Goal: Find specific page/section: Find specific page/section

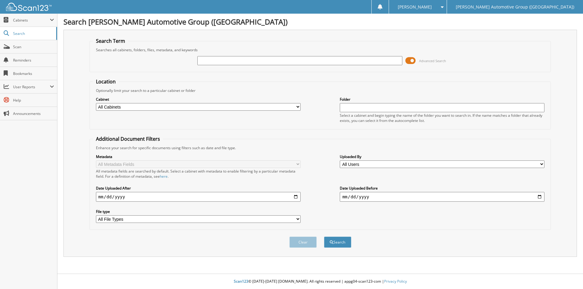
click at [262, 61] on input "text" at bounding box center [299, 60] width 205 height 9
type input "s"
type input "SL512975"
click at [324, 237] on button "Search" at bounding box center [337, 242] width 27 height 11
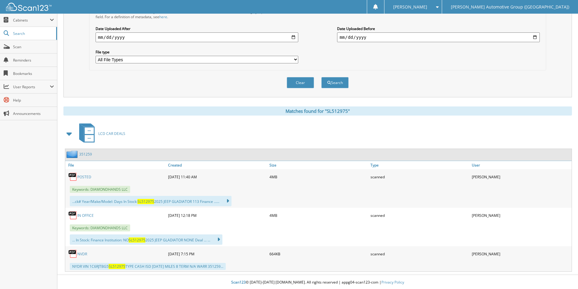
scroll to position [161, 0]
click at [86, 152] on link "351259" at bounding box center [85, 153] width 13 height 5
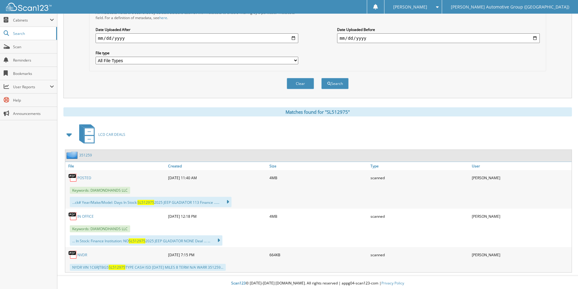
scroll to position [161, 0]
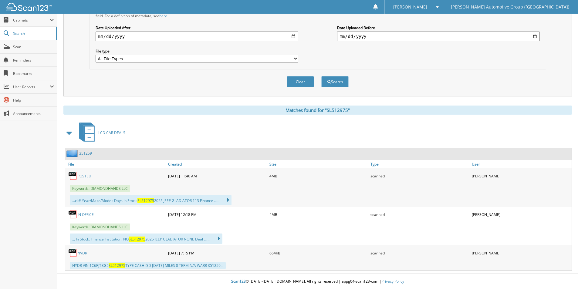
click at [81, 254] on link "NVDR" at bounding box center [82, 253] width 10 height 5
click at [87, 153] on link "351259" at bounding box center [85, 153] width 13 height 5
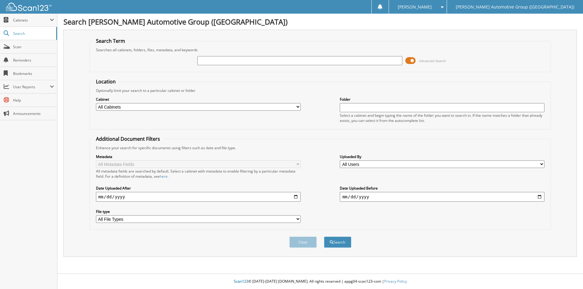
click at [216, 63] on input "text" at bounding box center [299, 60] width 205 height 9
type input "219440"
click at [324, 237] on button "Search" at bounding box center [337, 242] width 27 height 11
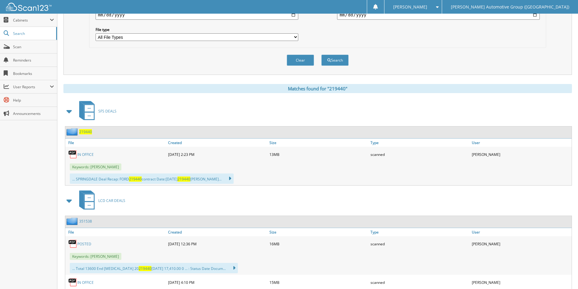
scroll to position [243, 0]
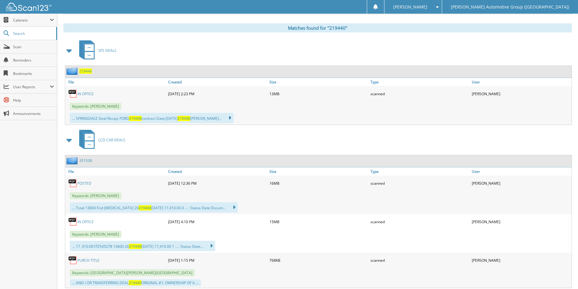
click at [86, 70] on span "219440" at bounding box center [85, 71] width 13 height 5
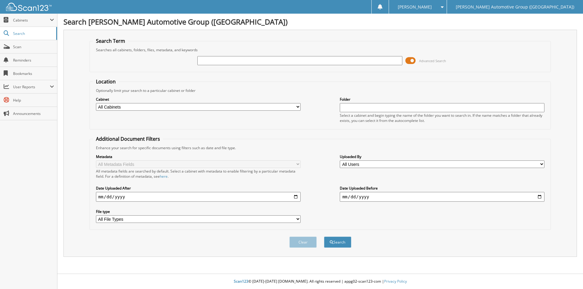
click at [302, 60] on input "text" at bounding box center [299, 60] width 205 height 9
type input "351579"
click at [324, 237] on button "Search" at bounding box center [337, 242] width 27 height 11
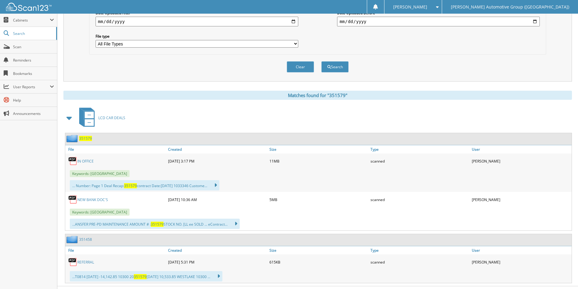
scroll to position [182, 0]
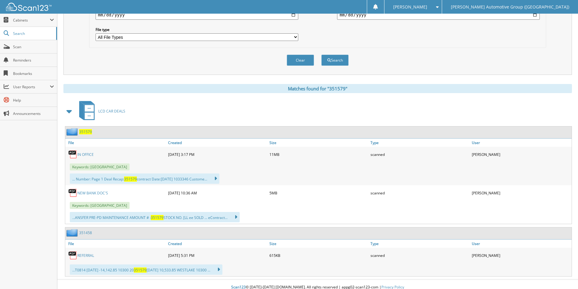
click at [85, 133] on span "351579" at bounding box center [85, 131] width 13 height 5
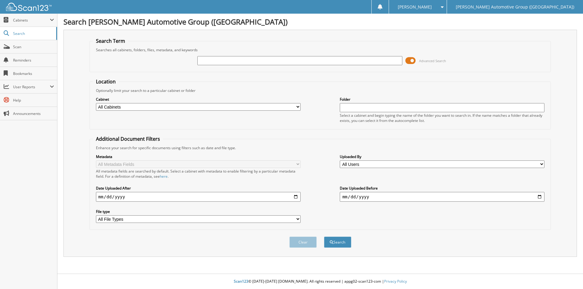
click at [276, 56] on input "text" at bounding box center [299, 60] width 205 height 9
click at [278, 61] on input "text" at bounding box center [299, 60] width 205 height 9
type input "pd112842"
click at [324, 237] on button "Search" at bounding box center [337, 242] width 27 height 11
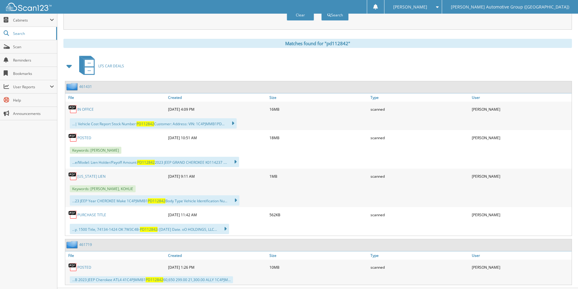
scroll to position [242, 0]
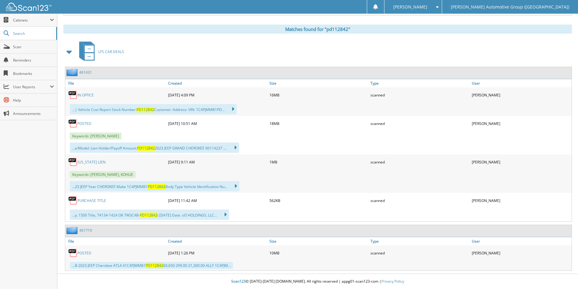
click at [86, 71] on link "461431" at bounding box center [85, 72] width 13 height 5
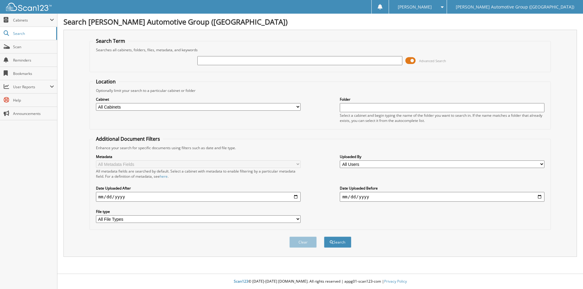
click at [212, 61] on input "text" at bounding box center [299, 60] width 205 height 9
type input "351342"
click at [324, 237] on button "Search" at bounding box center [337, 242] width 27 height 11
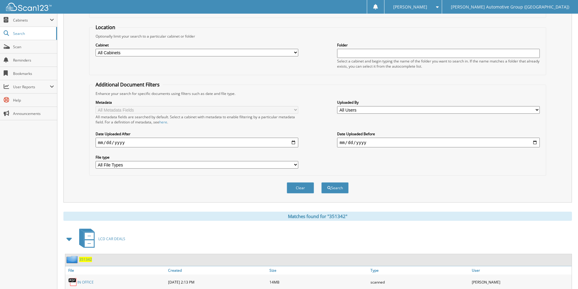
scroll to position [97, 0]
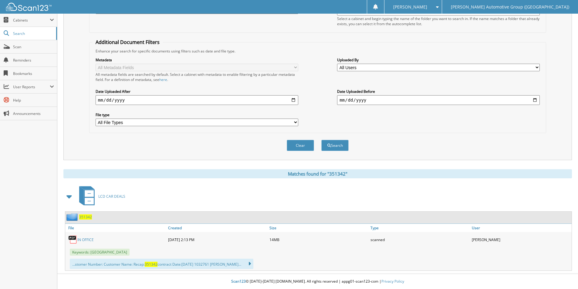
click at [79, 218] on img at bounding box center [73, 217] width 13 height 8
click at [81, 217] on span "351342" at bounding box center [85, 217] width 13 height 5
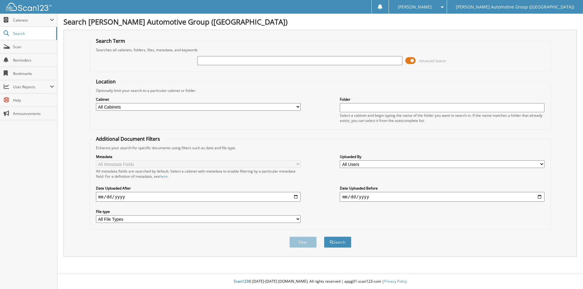
click at [210, 61] on input "text" at bounding box center [299, 60] width 205 height 9
type input "351686"
click at [324, 237] on button "Search" at bounding box center [337, 242] width 27 height 11
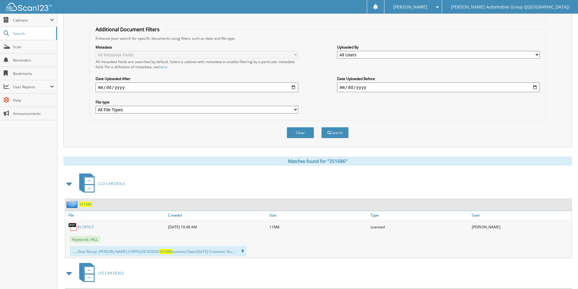
scroll to position [173, 0]
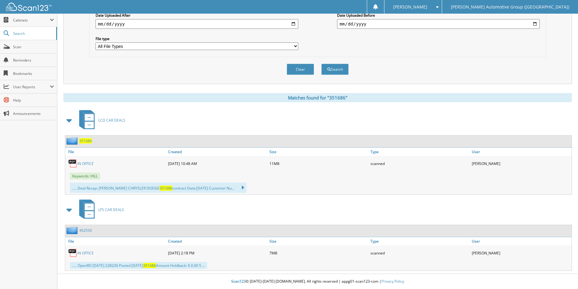
click at [87, 140] on span "351686" at bounding box center [85, 140] width 13 height 5
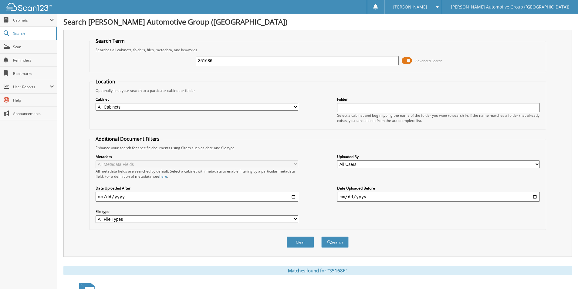
drag, startPoint x: 220, startPoint y: 61, endPoint x: 139, endPoint y: 58, distance: 81.4
click at [139, 58] on div "351686 Advanced Search" at bounding box center [318, 61] width 451 height 16
type input "351951"
click at [322, 237] on button "Search" at bounding box center [335, 242] width 27 height 11
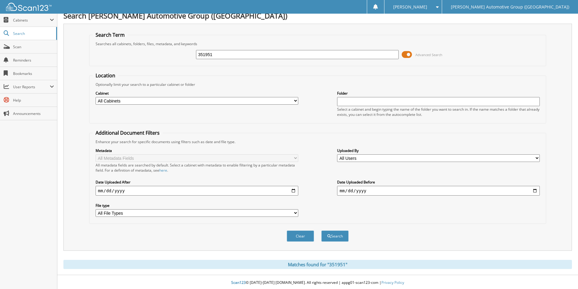
scroll to position [8, 0]
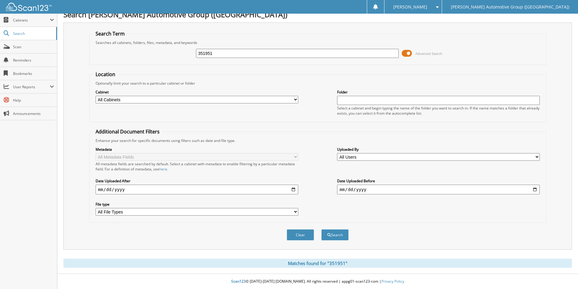
drag, startPoint x: 201, startPoint y: 53, endPoint x: 169, endPoint y: 49, distance: 31.6
click at [169, 49] on div "351951 Advanced Search" at bounding box center [318, 53] width 451 height 16
paste input "RM022466"
type input "RM022466"
click at [348, 235] on button "Search" at bounding box center [335, 235] width 27 height 11
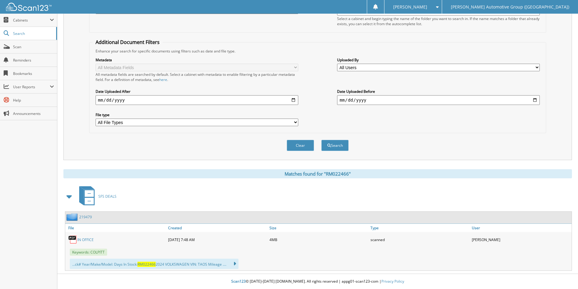
click at [88, 218] on link "219479" at bounding box center [85, 217] width 13 height 5
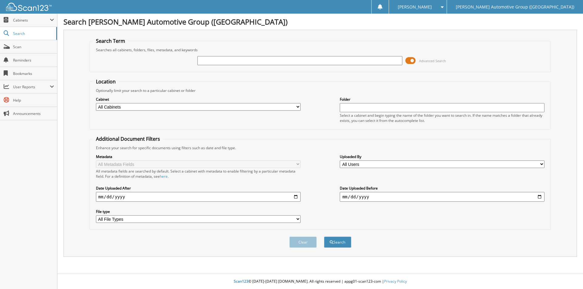
drag, startPoint x: 0, startPoint y: 0, endPoint x: 233, endPoint y: 58, distance: 239.7
click at [233, 58] on input "text" at bounding box center [299, 60] width 205 height 9
type input "219486"
click at [338, 245] on button "Search" at bounding box center [337, 242] width 27 height 11
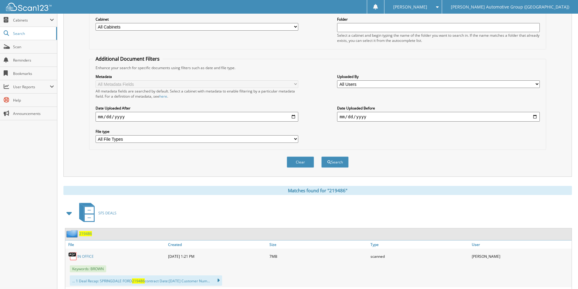
scroll to position [122, 0]
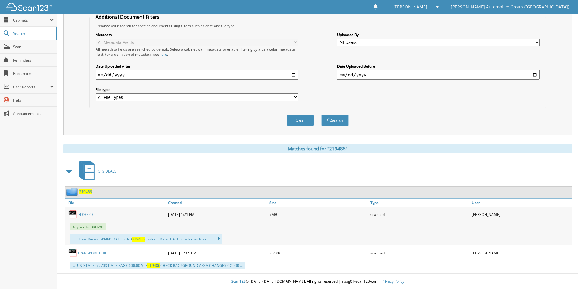
click at [84, 190] on span "219486" at bounding box center [85, 191] width 13 height 5
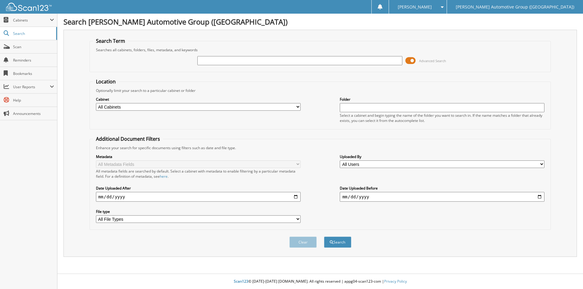
click at [323, 59] on input "text" at bounding box center [299, 60] width 205 height 9
type input "219479"
click at [336, 242] on button "Search" at bounding box center [337, 242] width 27 height 11
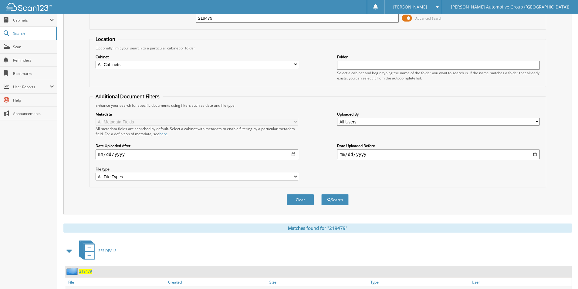
scroll to position [97, 0]
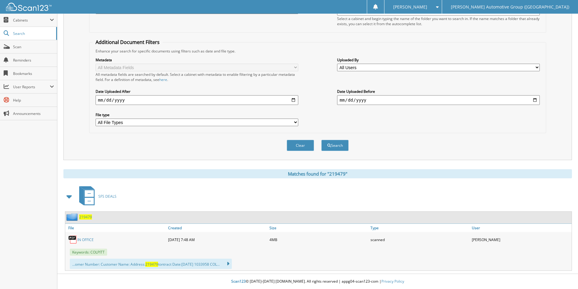
click at [85, 217] on span "219479" at bounding box center [85, 217] width 13 height 5
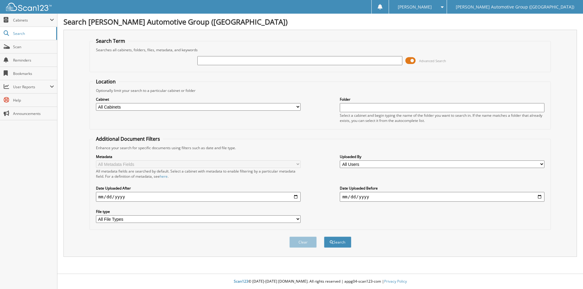
click at [248, 61] on input "text" at bounding box center [299, 60] width 205 height 9
type input "219486"
click at [324, 237] on button "Search" at bounding box center [337, 242] width 27 height 11
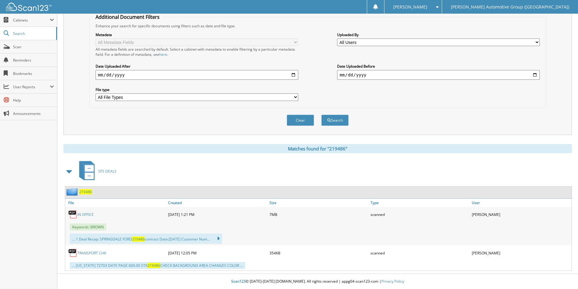
click at [86, 191] on span "219486" at bounding box center [85, 191] width 13 height 5
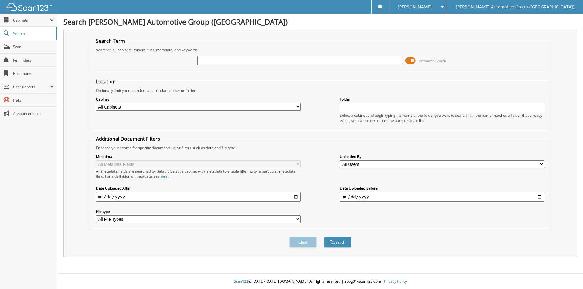
click at [333, 61] on input "text" at bounding box center [299, 60] width 205 height 9
type input "219475"
click at [340, 244] on button "Search" at bounding box center [337, 242] width 27 height 11
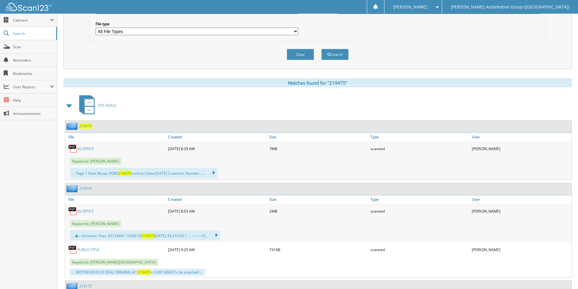
scroll to position [243, 0]
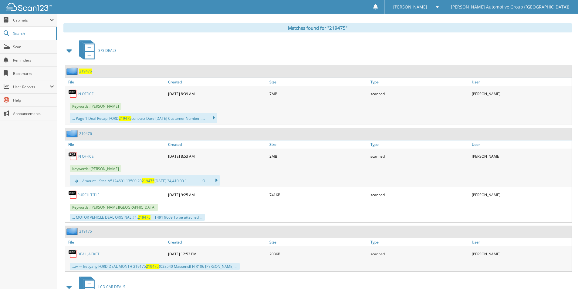
click at [89, 70] on span "219475" at bounding box center [85, 71] width 13 height 5
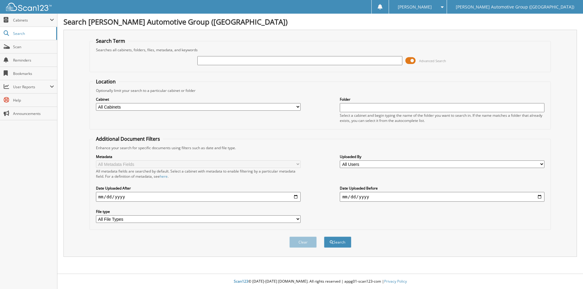
click at [214, 60] on input "text" at bounding box center [299, 60] width 205 height 9
type input "219475"
click at [339, 237] on button "Search" at bounding box center [337, 242] width 27 height 11
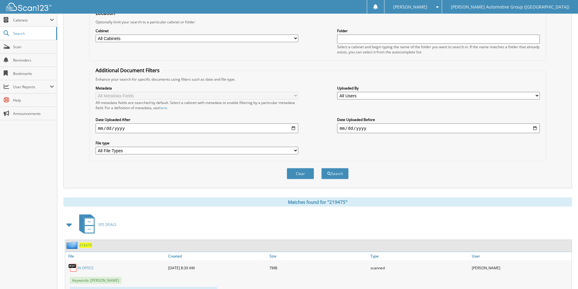
scroll to position [152, 0]
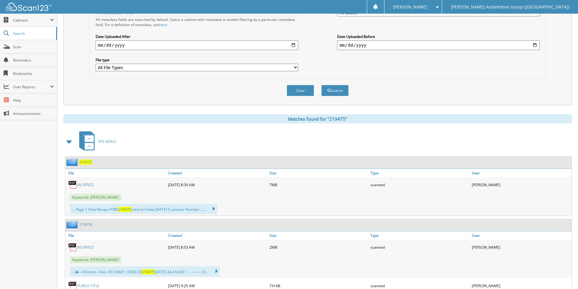
click at [83, 162] on span "219475" at bounding box center [85, 162] width 13 height 5
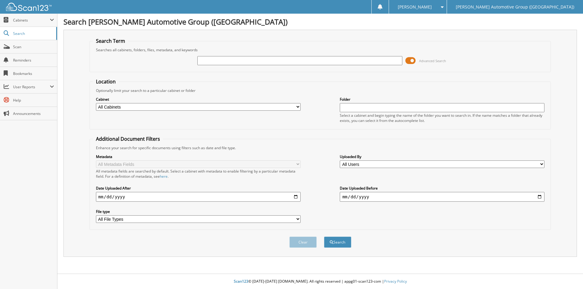
click at [221, 59] on input "text" at bounding box center [299, 60] width 205 height 9
type input "219476"
click at [331, 242] on span "submit" at bounding box center [332, 243] width 4 height 4
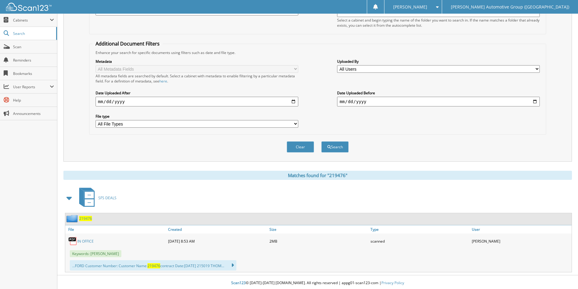
scroll to position [97, 0]
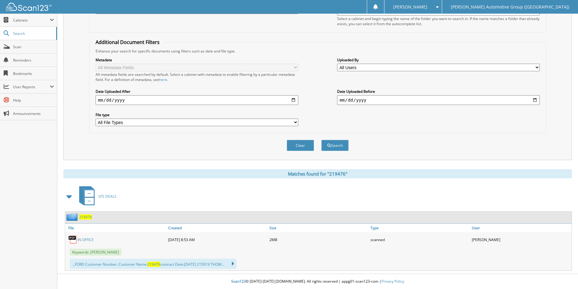
click at [84, 220] on span "219476" at bounding box center [85, 217] width 13 height 5
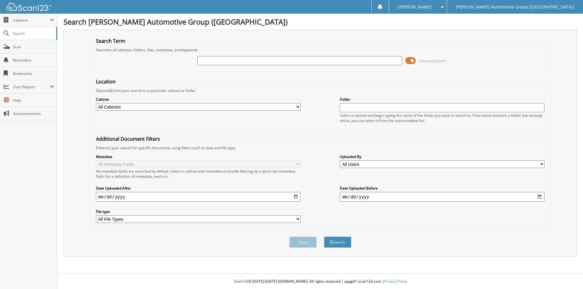
click at [212, 67] on div "Advanced Search" at bounding box center [320, 61] width 455 height 16
click at [215, 61] on input "text" at bounding box center [299, 60] width 205 height 9
paste input "219458"
type input "219458"
click at [338, 245] on button "Search" at bounding box center [337, 242] width 27 height 11
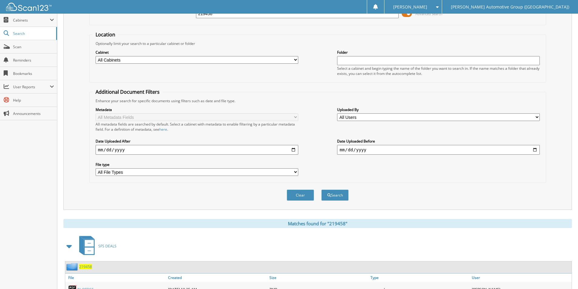
scroll to position [97, 0]
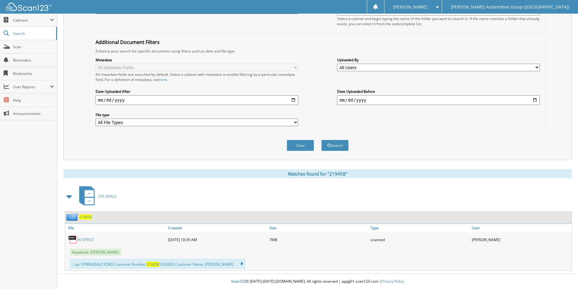
click at [82, 220] on span "219458" at bounding box center [85, 217] width 13 height 5
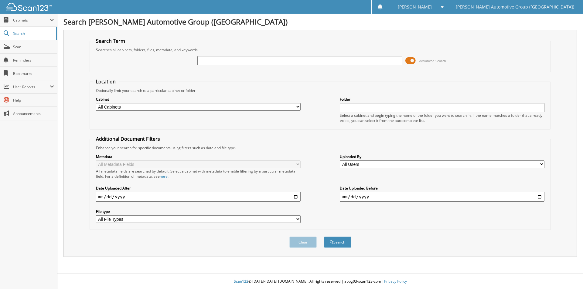
click at [213, 60] on input "text" at bounding box center [299, 60] width 205 height 9
type input "SKA81736"
click at [346, 247] on button "Search" at bounding box center [337, 242] width 27 height 11
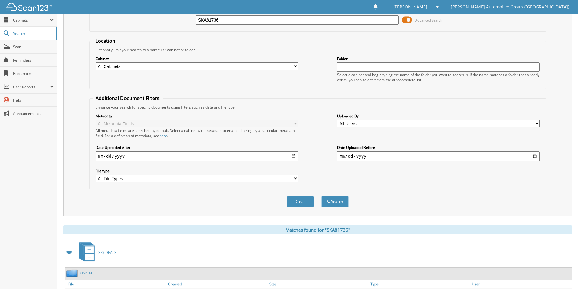
scroll to position [97, 0]
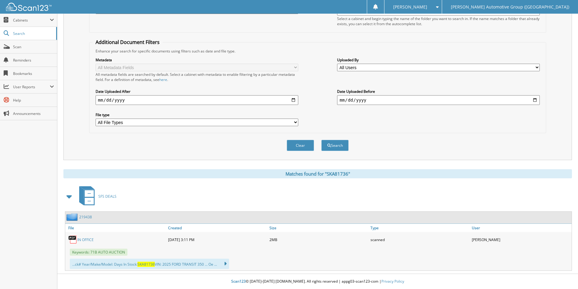
click at [85, 215] on link "219438" at bounding box center [85, 217] width 13 height 5
